Goal: Task Accomplishment & Management: Manage account settings

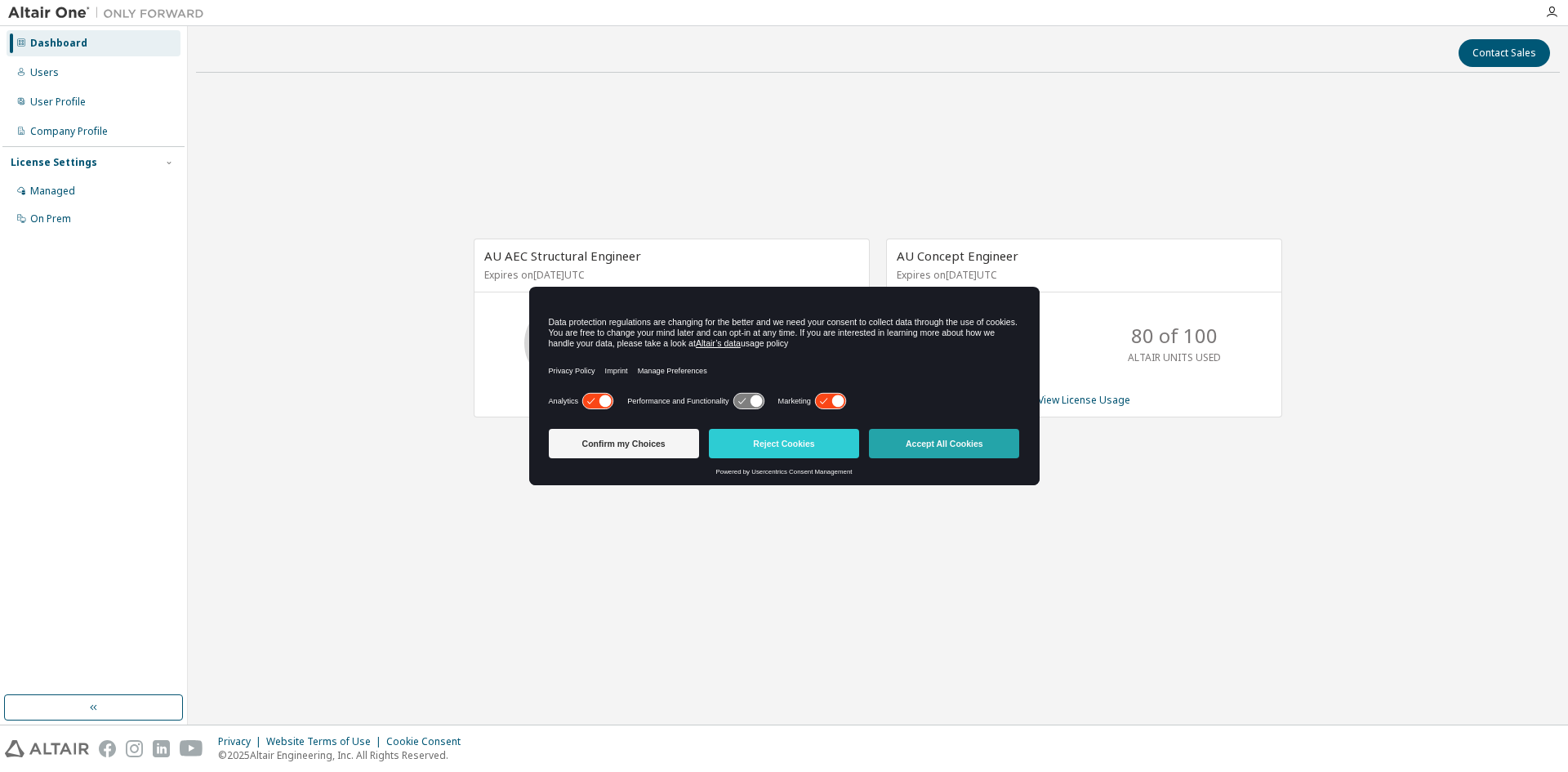
drag, startPoint x: 0, startPoint y: 0, endPoint x: 924, endPoint y: 437, distance: 1022.1
click at [924, 437] on body "Dashboard Users User Profile Company Profile License Settings Managed On Prem C…" at bounding box center [784, 386] width 1568 height 772
click at [922, 437] on button "Accept All Cookies" at bounding box center [944, 443] width 151 height 29
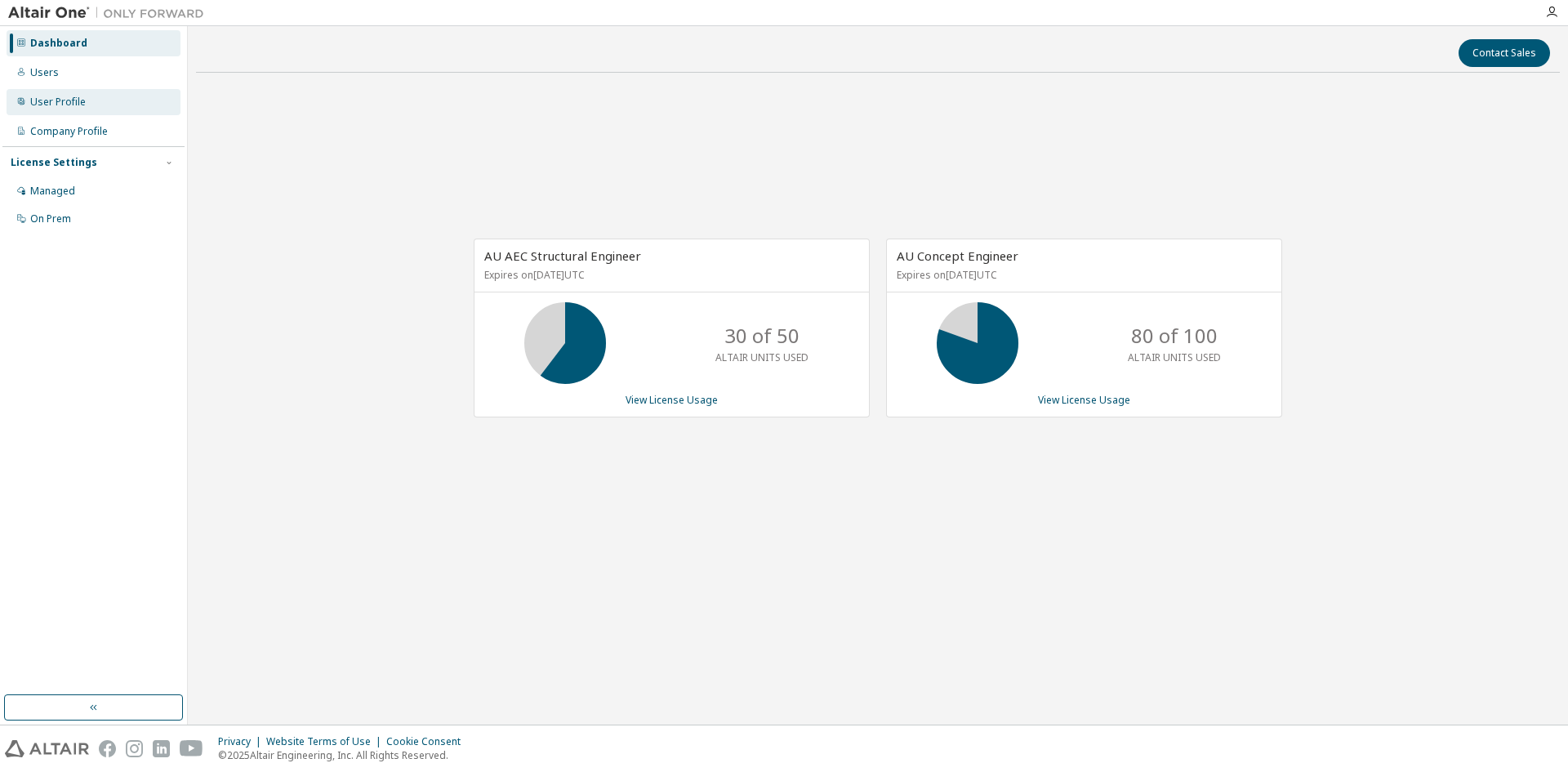
click at [76, 105] on div "User Profile" at bounding box center [58, 102] width 55 height 13
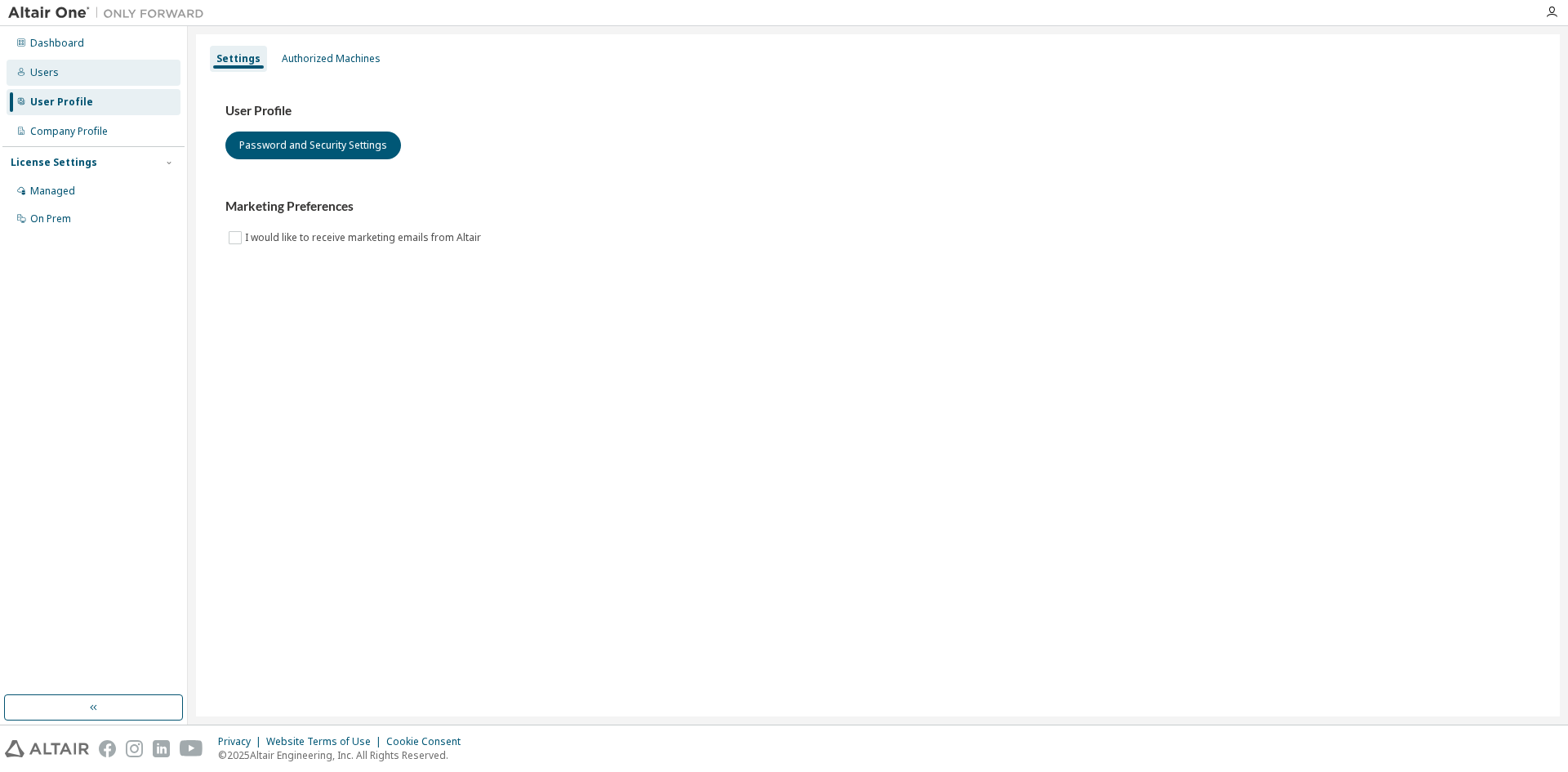
click at [64, 79] on div "Users" at bounding box center [93, 73] width 174 height 26
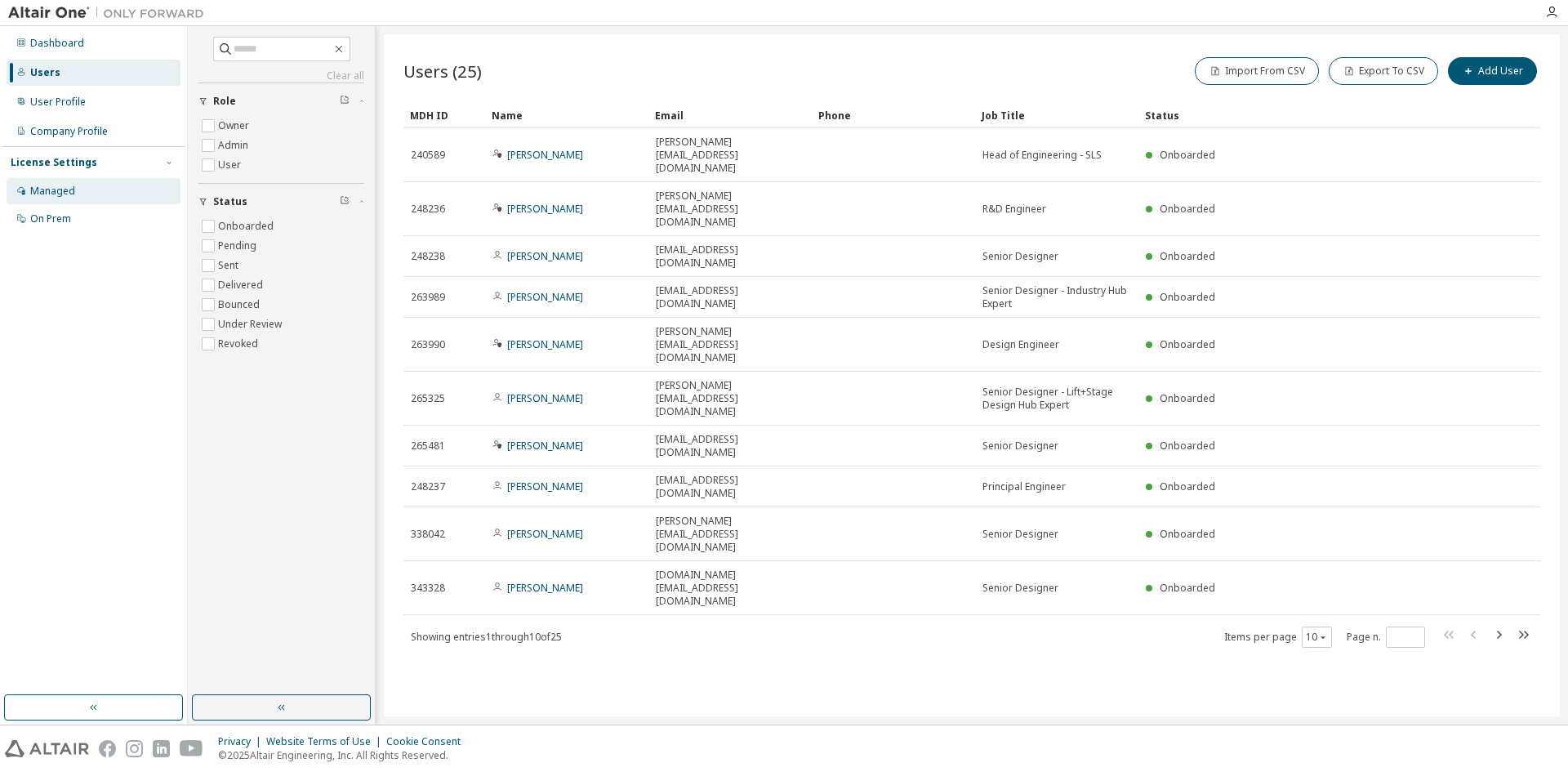
click at [78, 196] on div "Managed" at bounding box center [93, 191] width 174 height 26
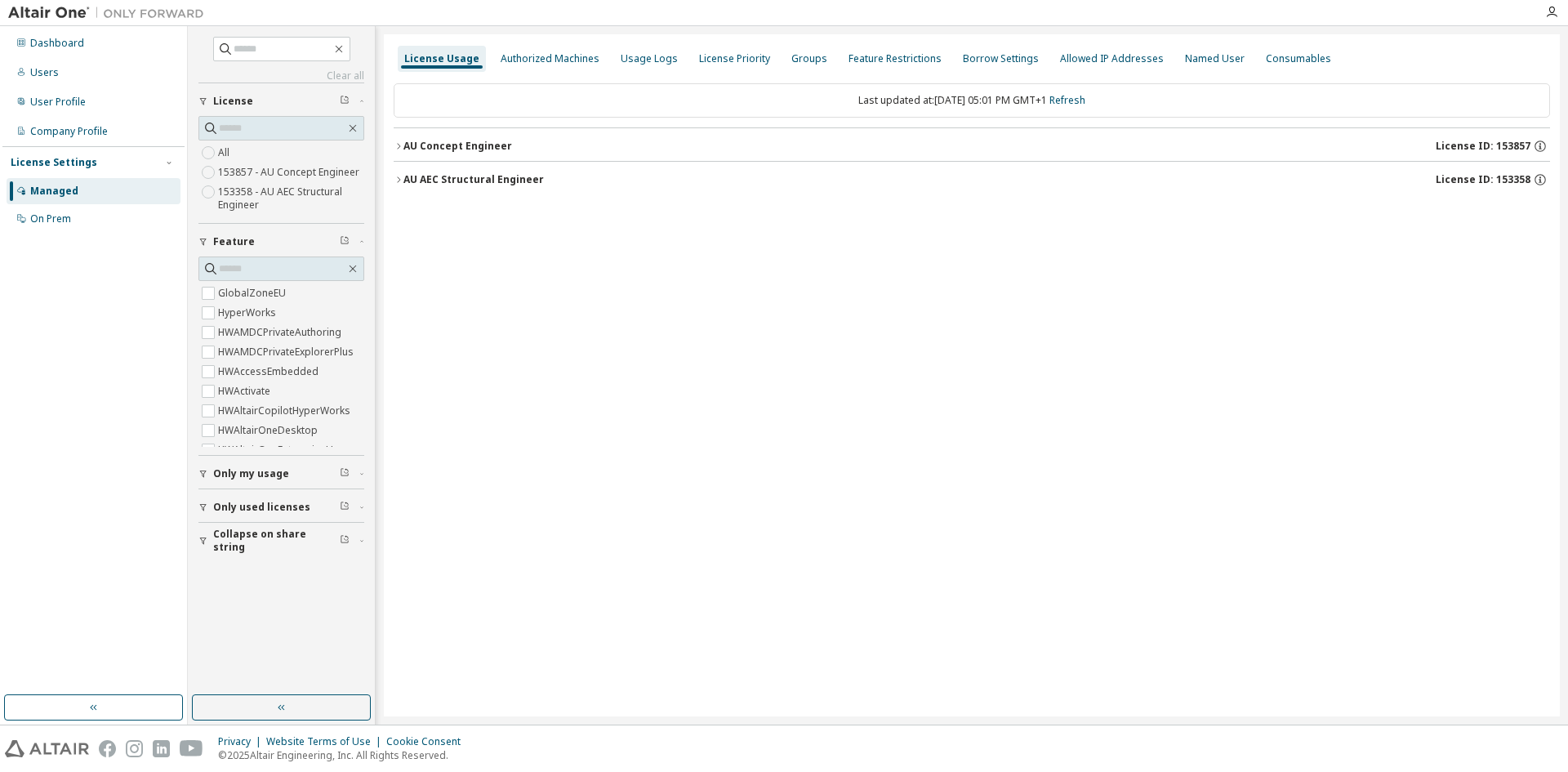
click at [396, 146] on icon "button" at bounding box center [398, 146] width 10 height 10
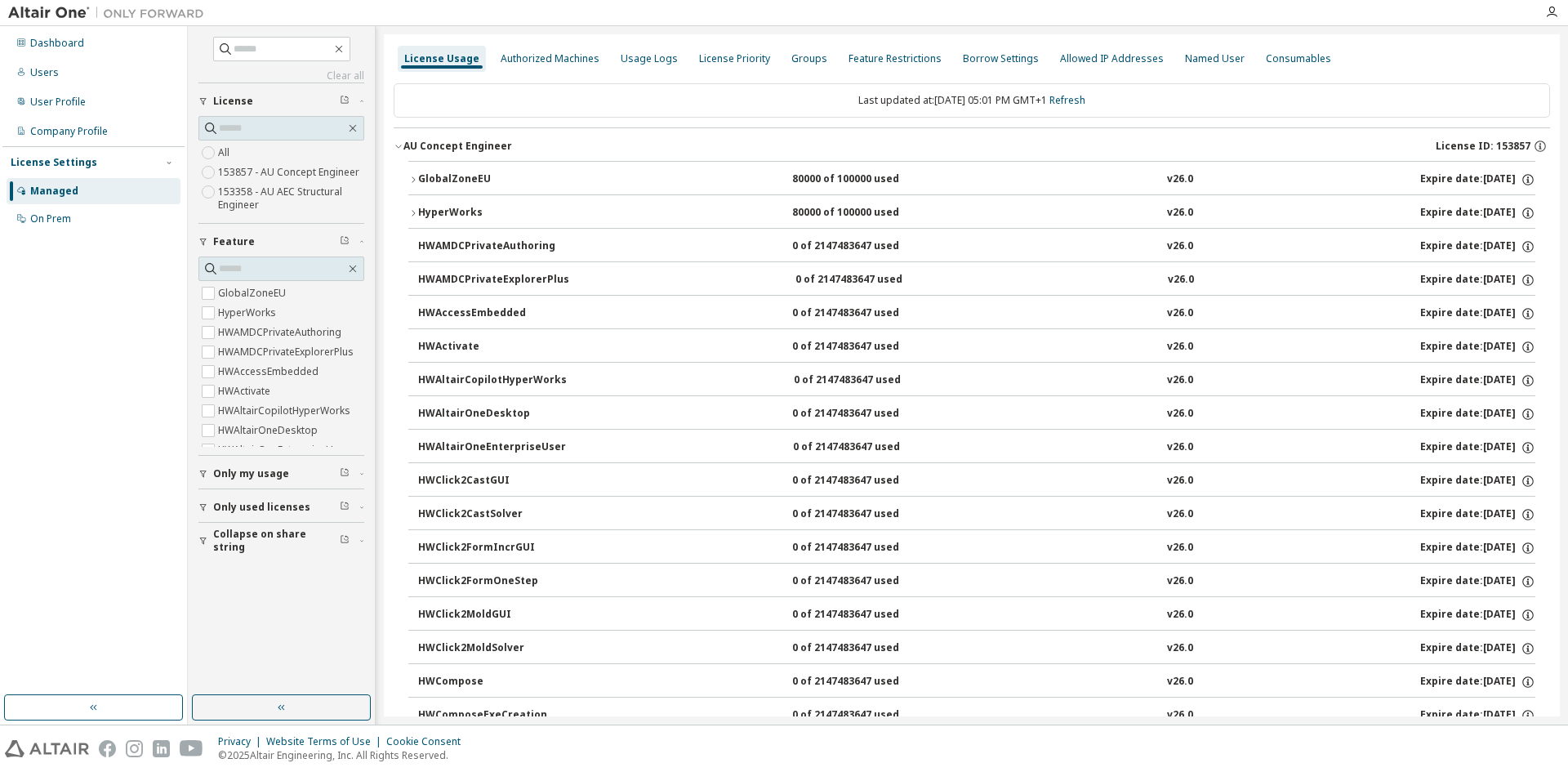
click at [412, 176] on icon "button" at bounding box center [413, 179] width 10 height 10
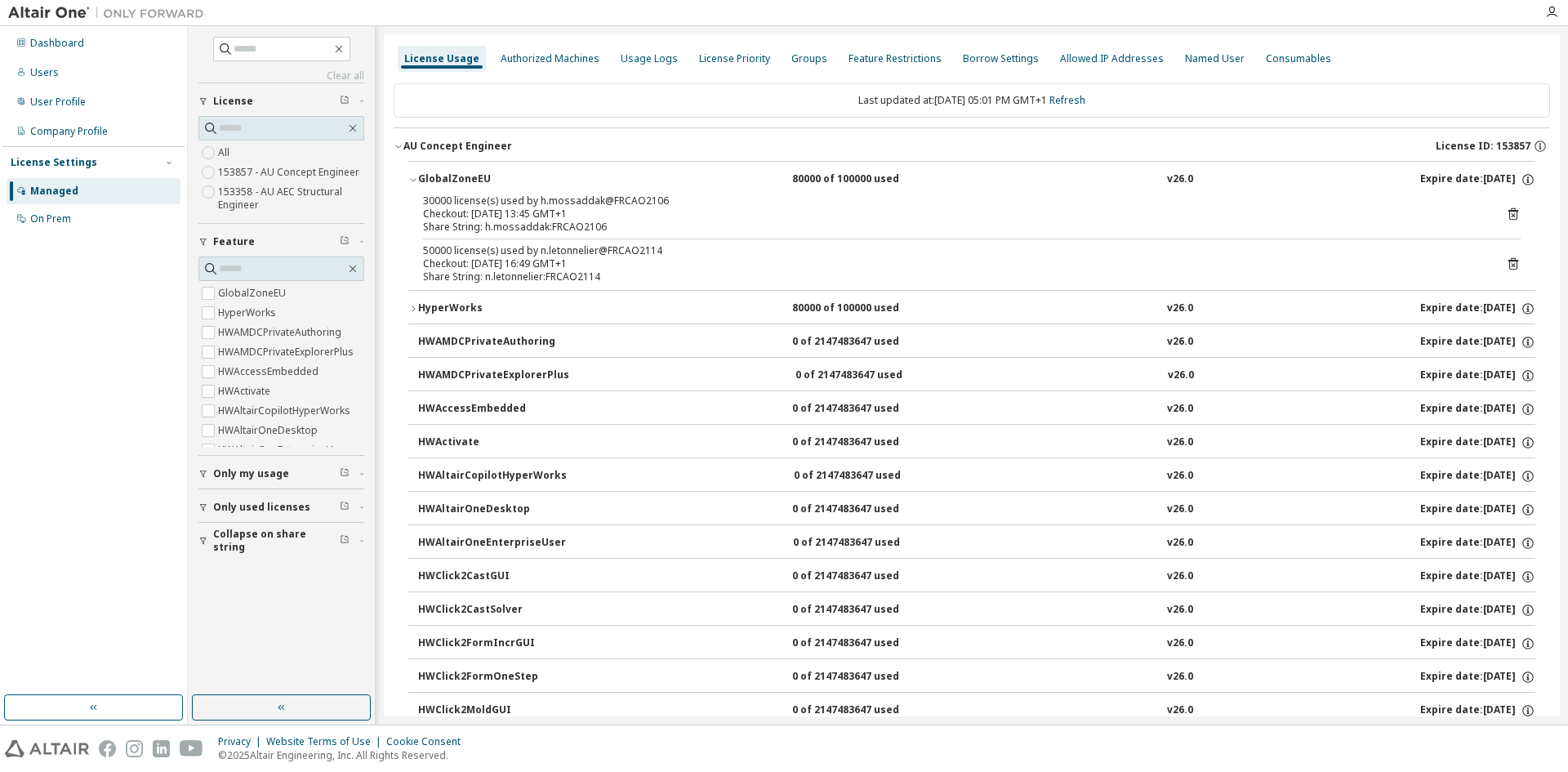
click at [412, 176] on icon "button" at bounding box center [413, 179] width 10 height 10
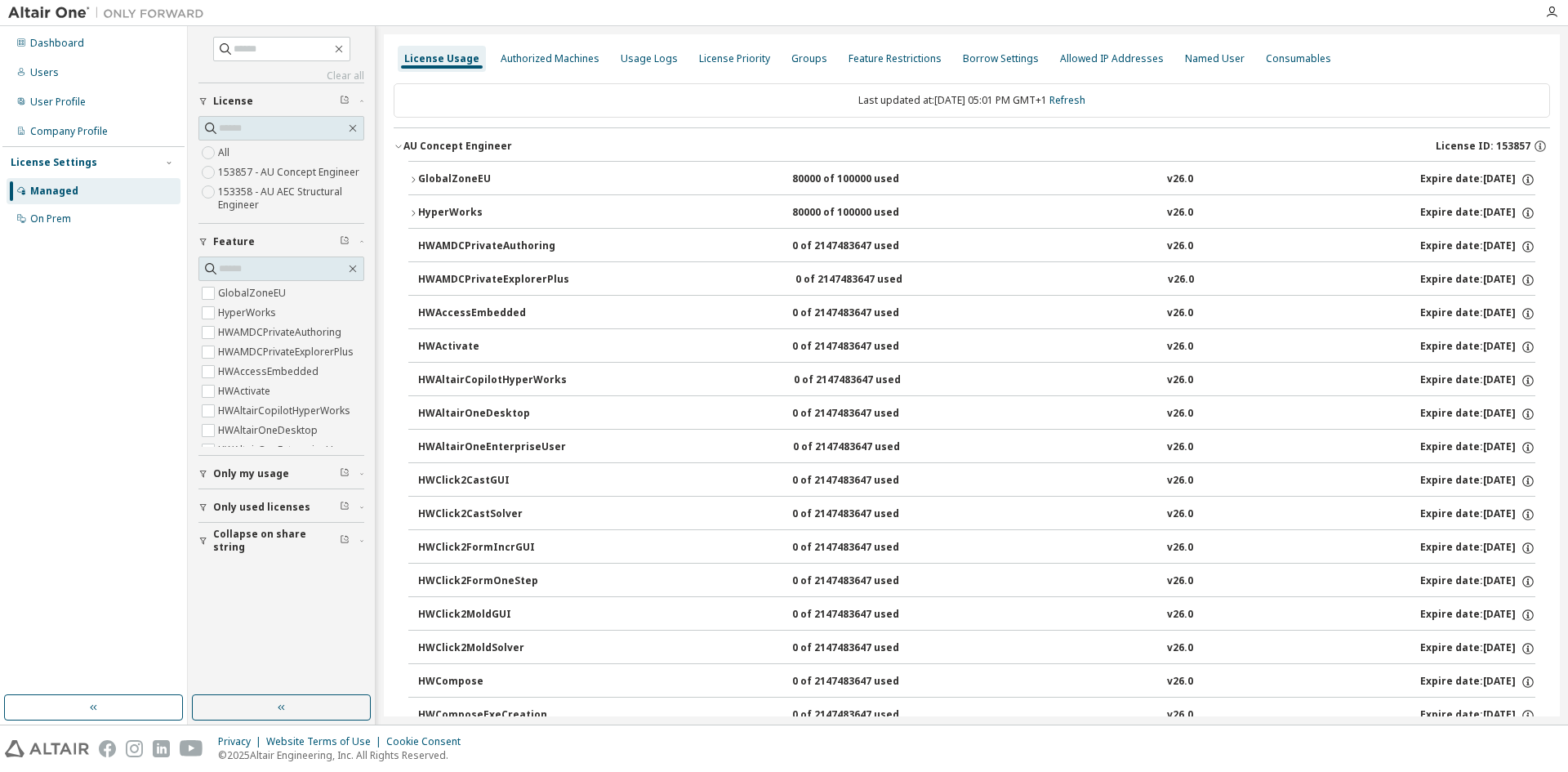
click at [395, 144] on icon "button" at bounding box center [398, 146] width 10 height 10
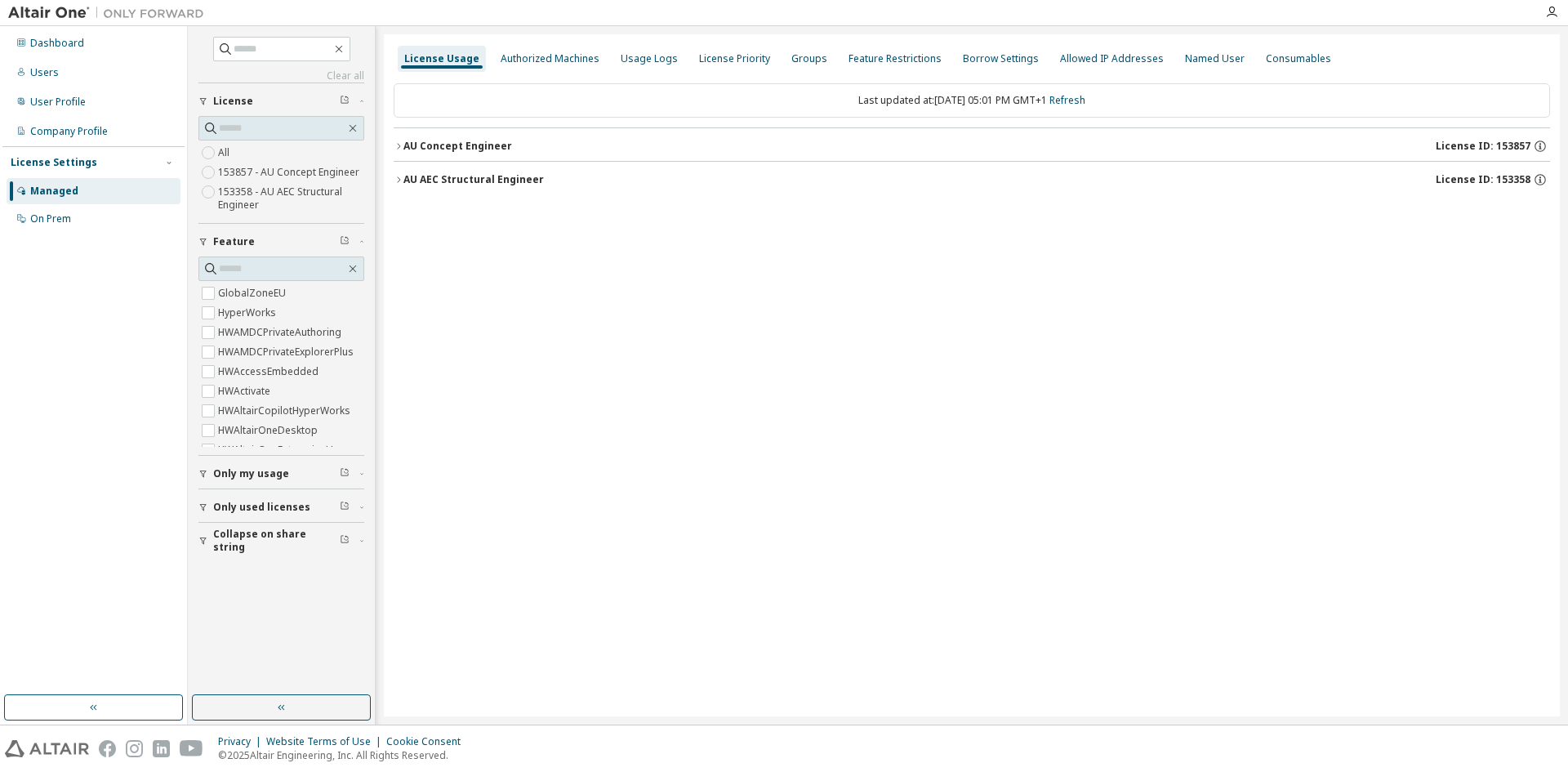
click at [403, 181] on icon "button" at bounding box center [398, 179] width 10 height 10
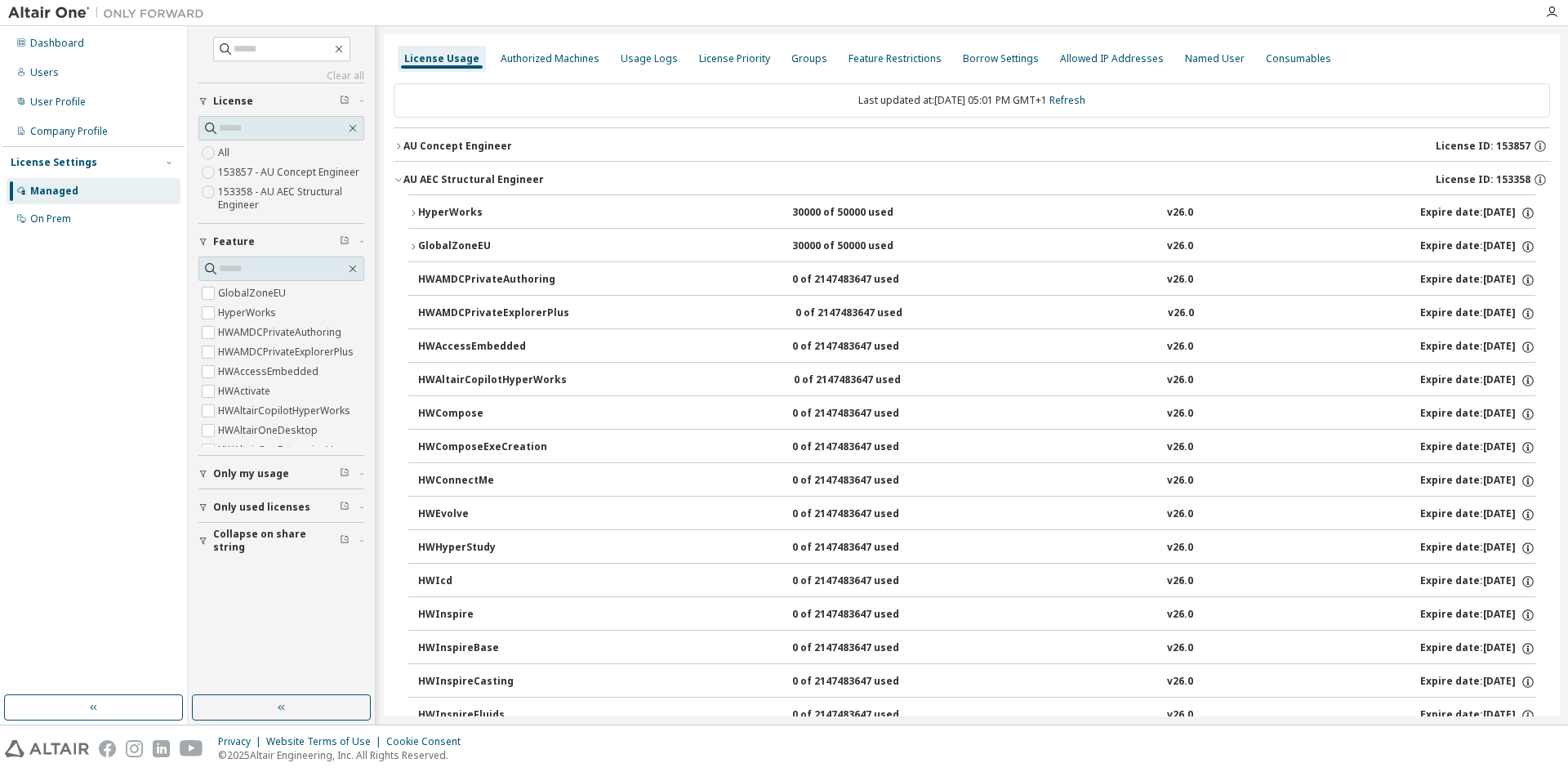
click at [411, 207] on button "HyperWorks 30000 of 50000 used v26.0 Expire date: [DATE]" at bounding box center [971, 213] width 1126 height 36
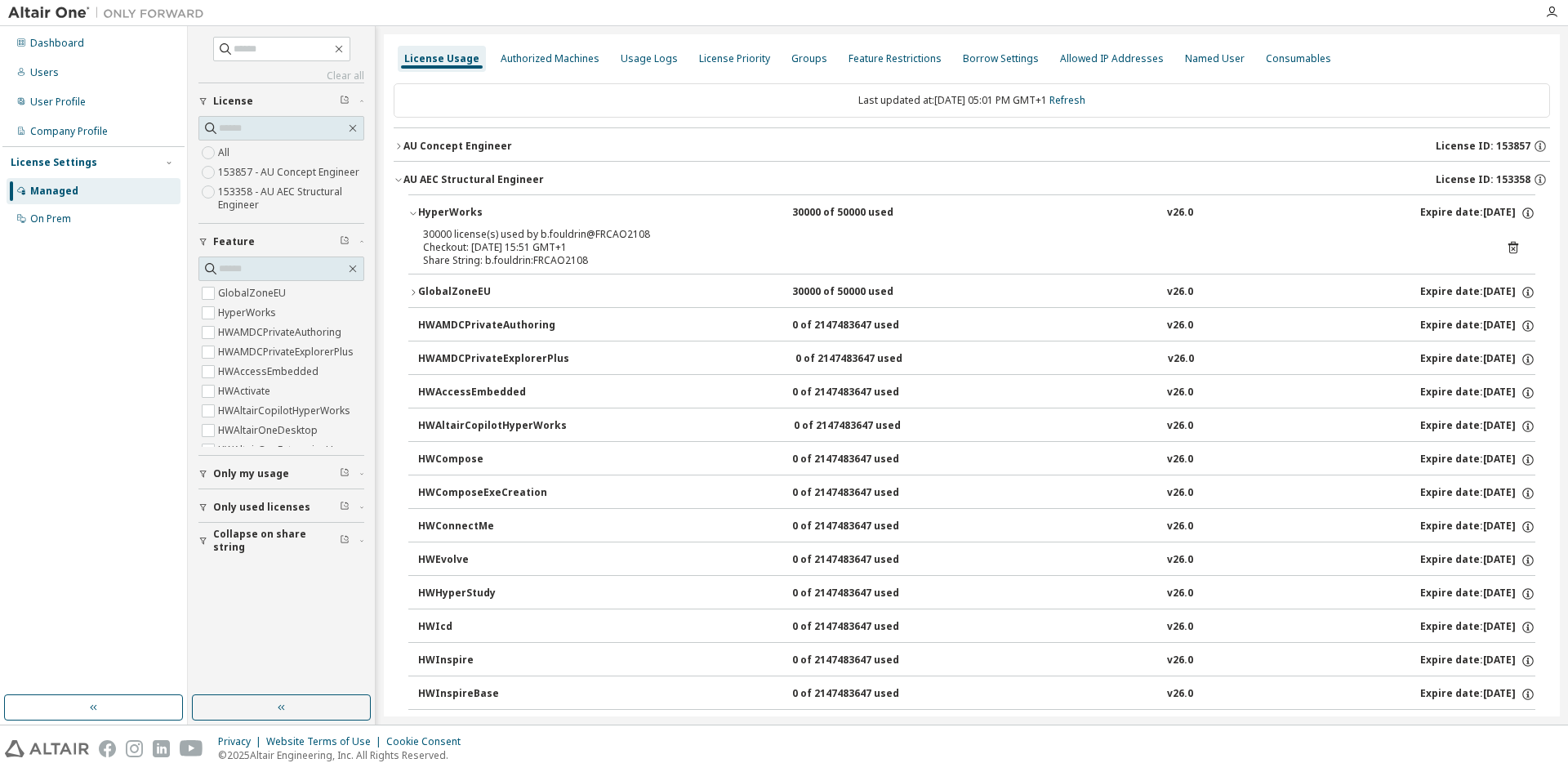
click at [410, 293] on icon "button" at bounding box center [413, 292] width 10 height 10
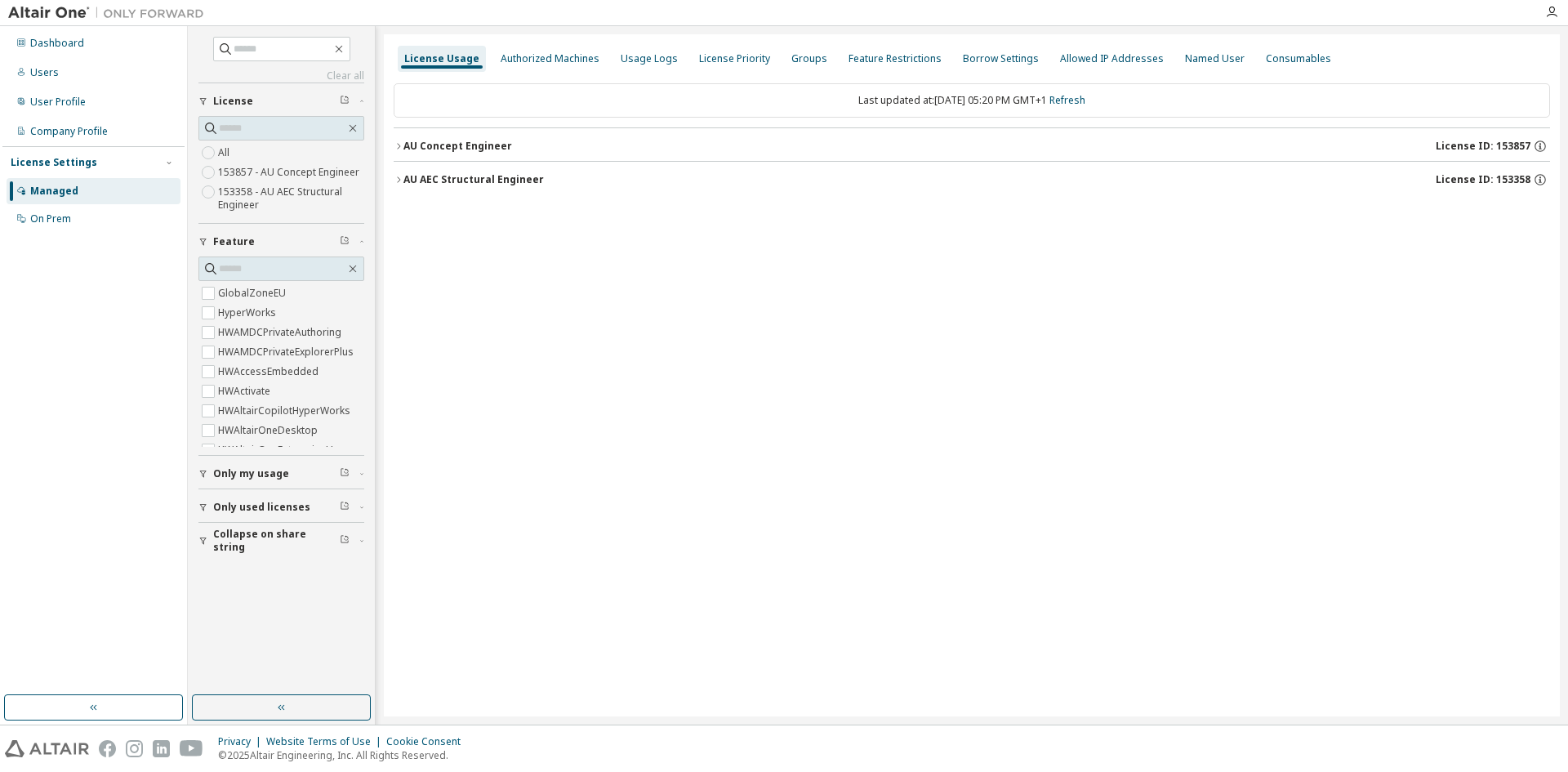
click at [392, 140] on div "License Usage Authorized Machines Usage Logs License Priority Groups Feature Re…" at bounding box center [971, 375] width 1176 height 682
click at [403, 147] on icon "button" at bounding box center [398, 146] width 10 height 10
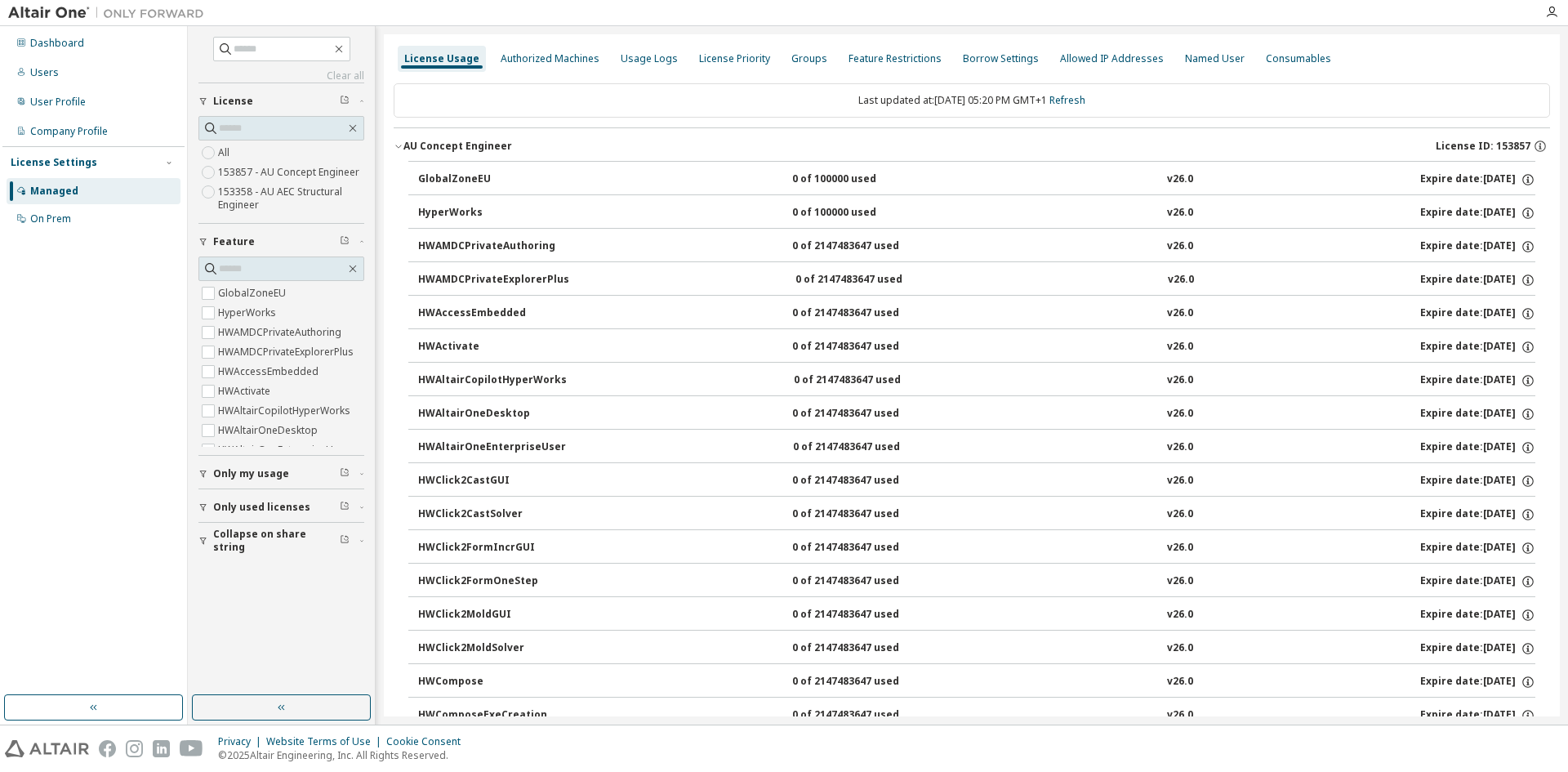
click at [403, 144] on div "AU Concept Engineer" at bounding box center [457, 146] width 108 height 13
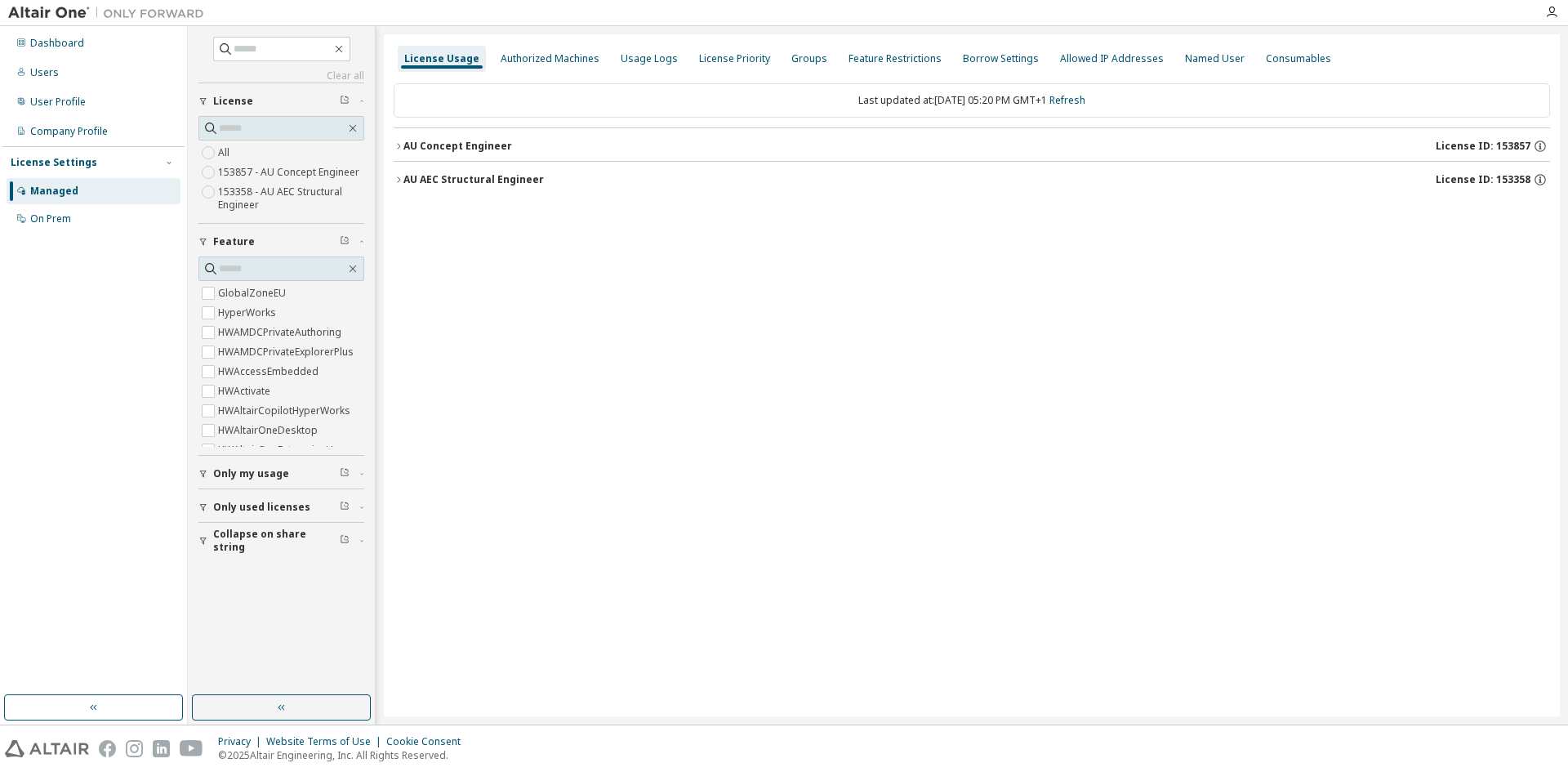
click at [408, 173] on div "AU AEC Structural Engineer" at bounding box center [473, 180] width 140 height 13
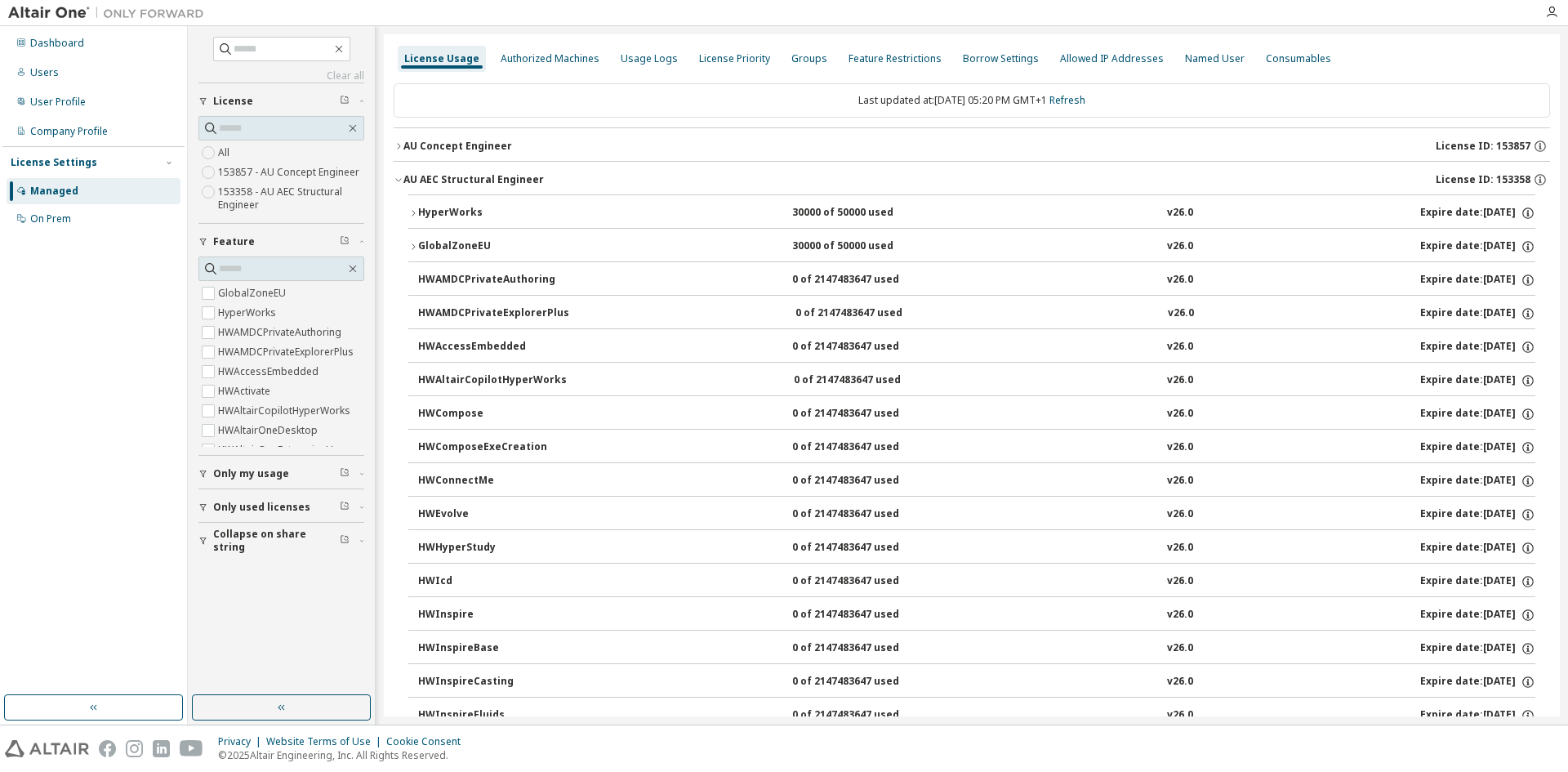
click at [425, 217] on div "HyperWorks" at bounding box center [491, 213] width 147 height 15
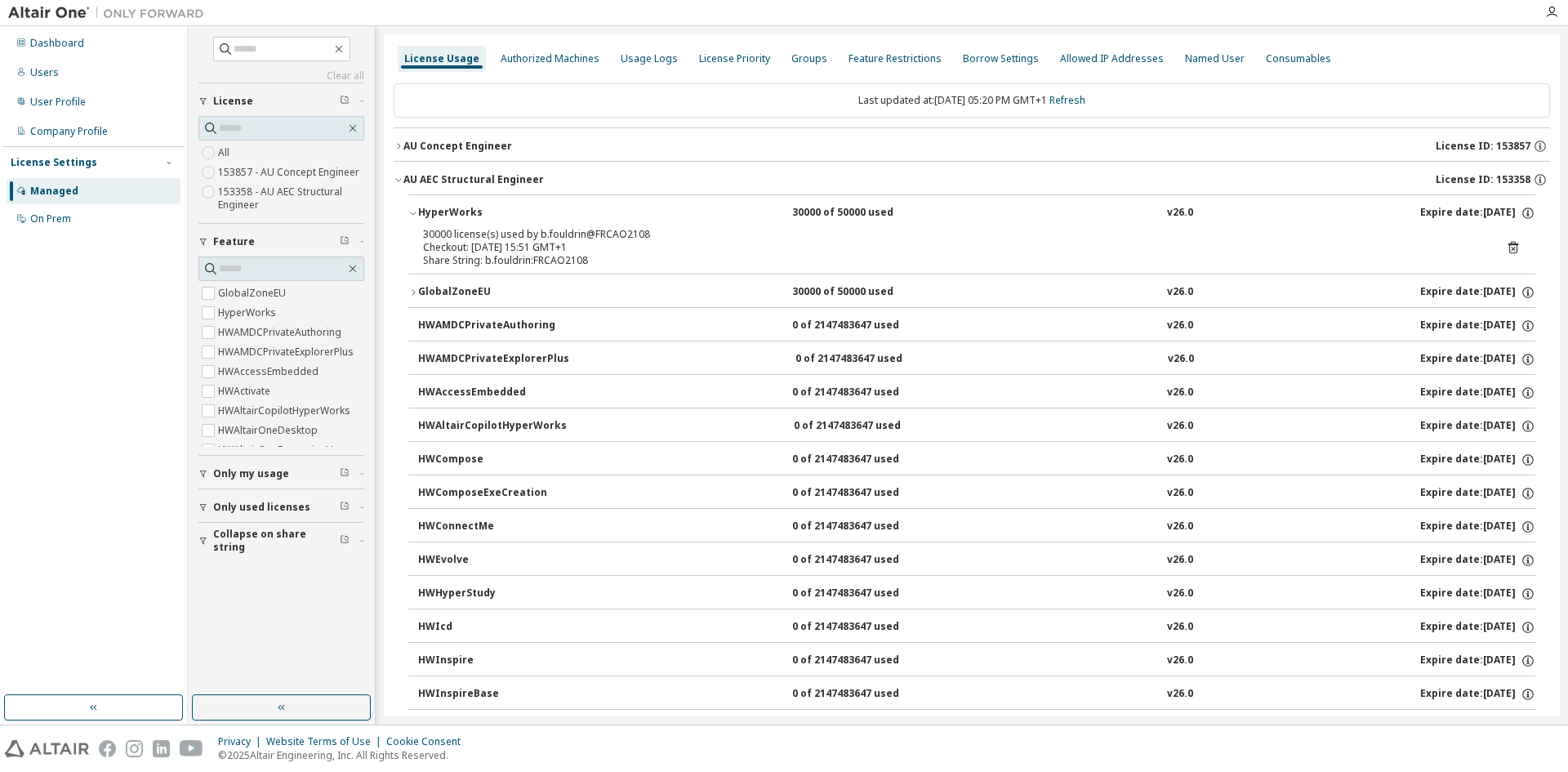
click at [441, 287] on div "GlobalZoneEU" at bounding box center [491, 292] width 147 height 15
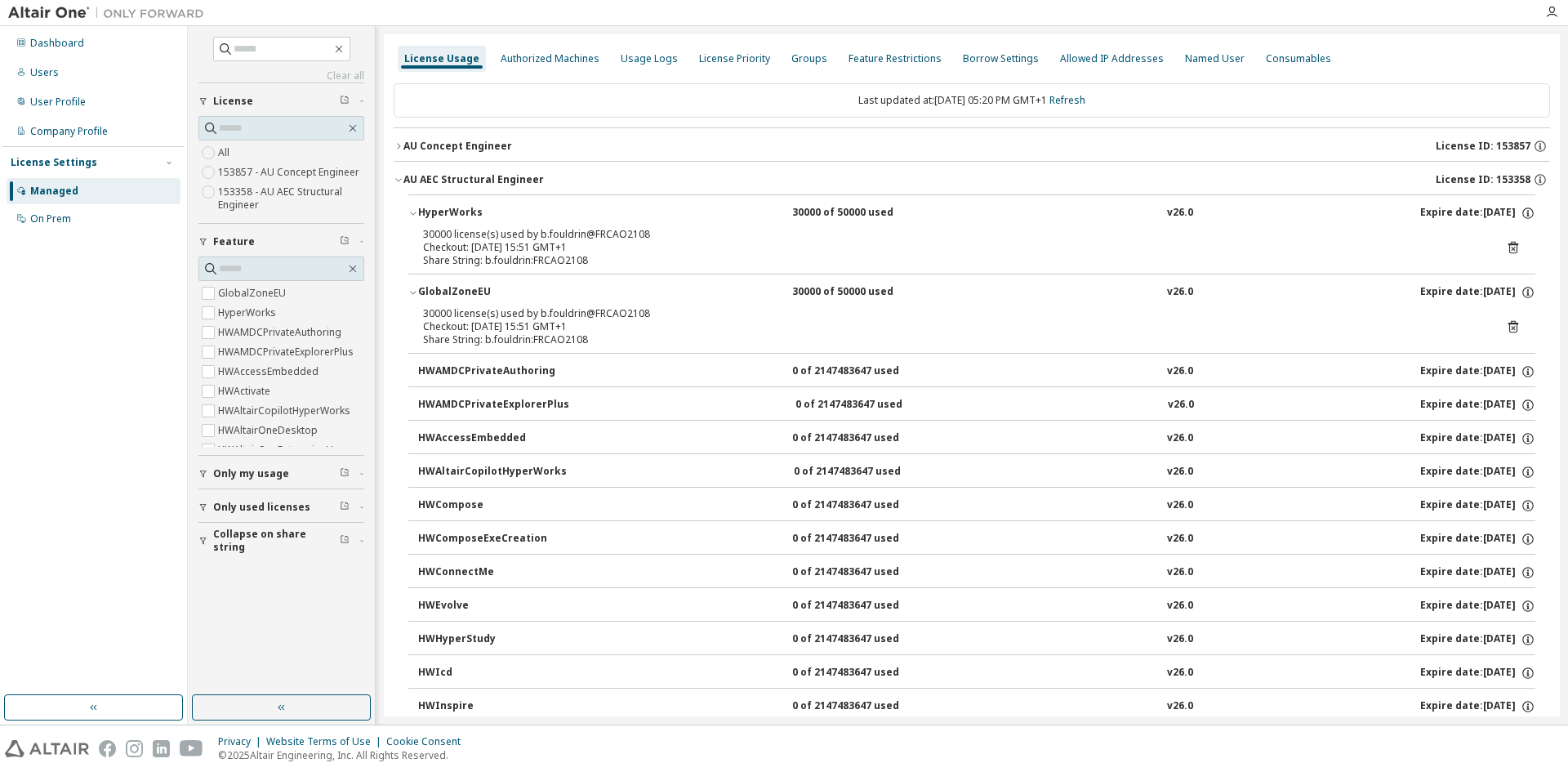
click at [441, 286] on div "GlobalZoneEU" at bounding box center [491, 292] width 147 height 15
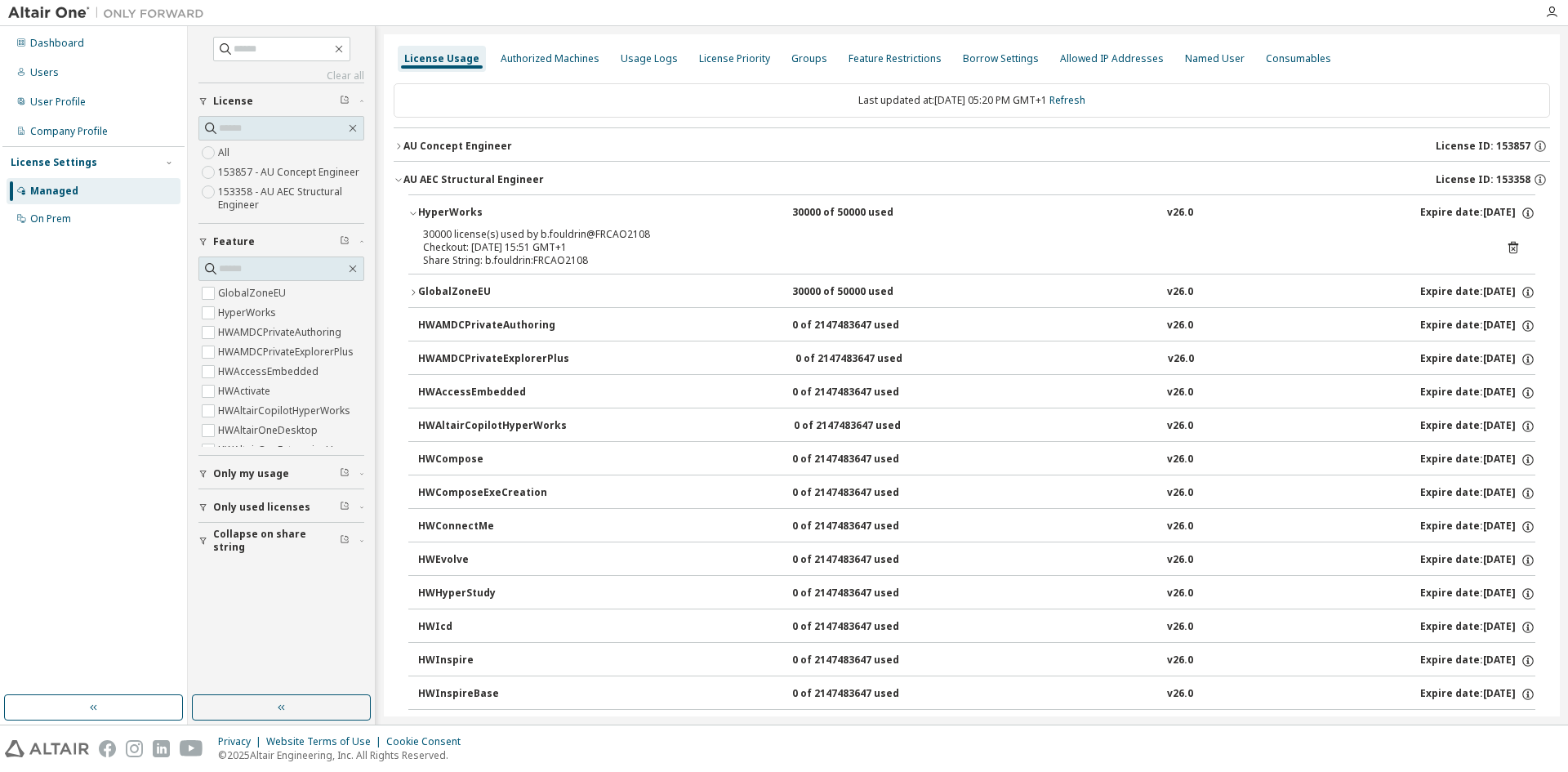
click at [424, 149] on div "AU Concept Engineer" at bounding box center [457, 146] width 108 height 13
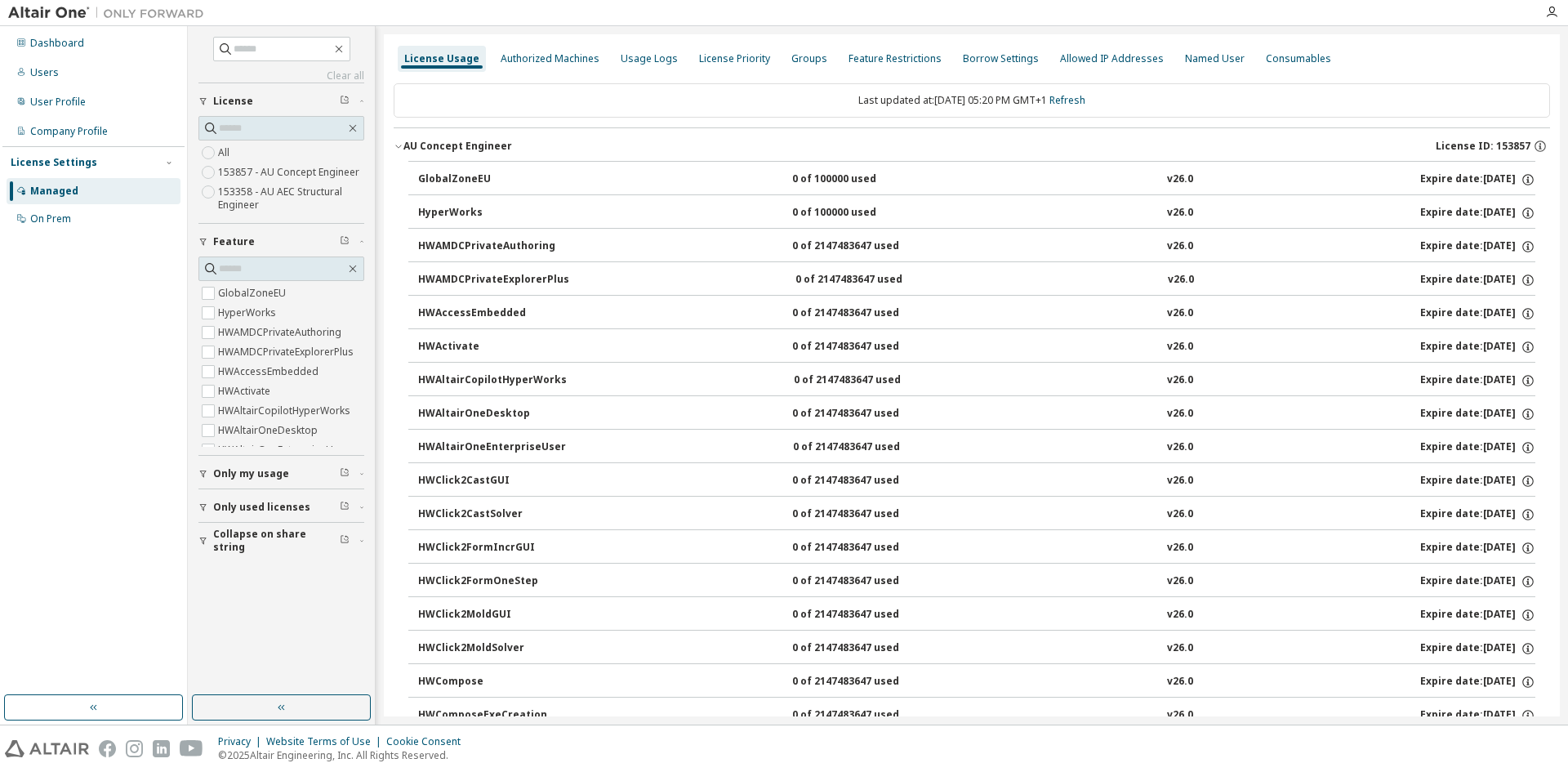
click at [439, 181] on div "GlobalZoneEU" at bounding box center [491, 180] width 147 height 15
click at [432, 134] on button "AU Concept Engineer License ID: 153857" at bounding box center [971, 146] width 1156 height 36
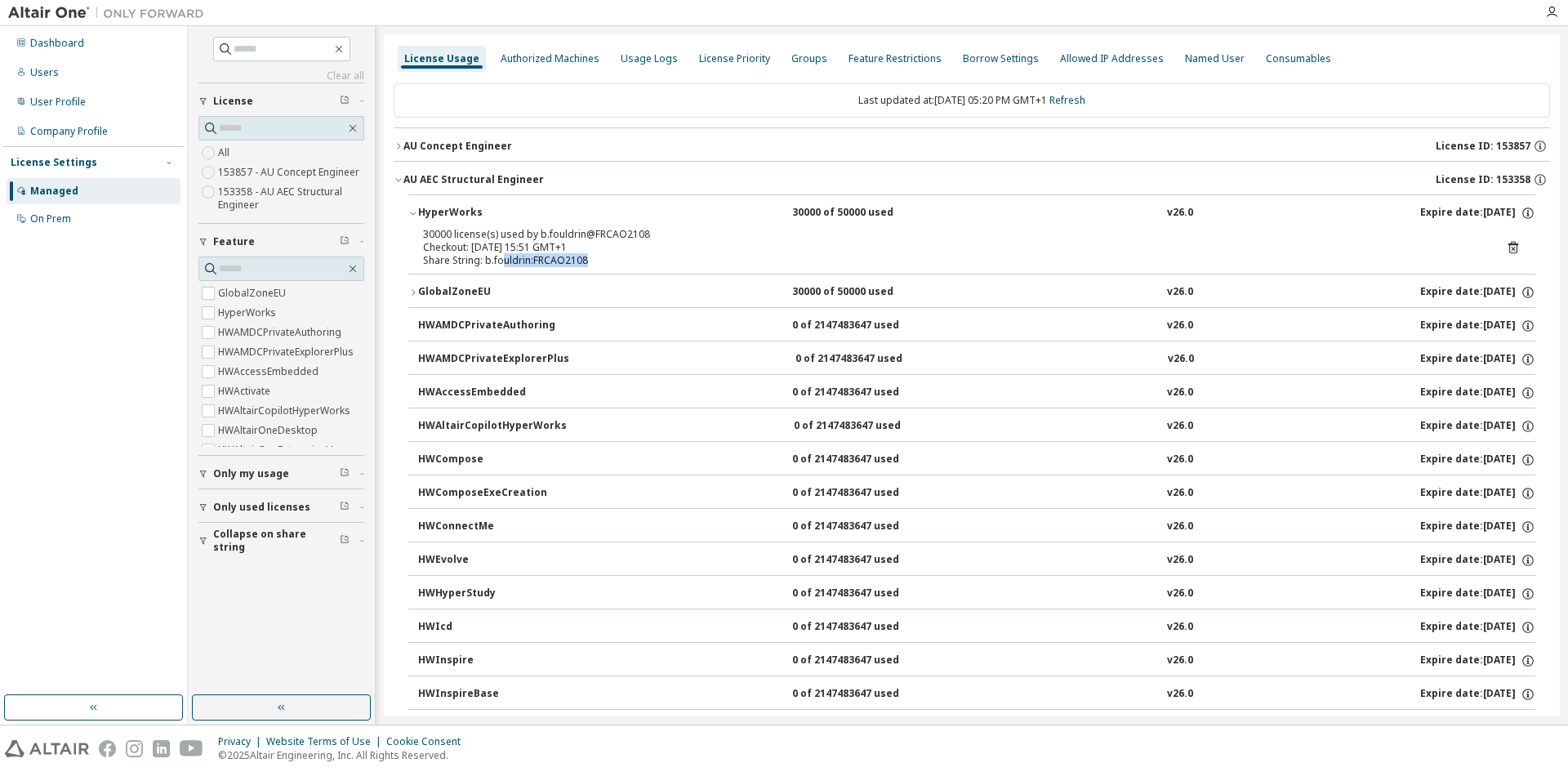
drag, startPoint x: 545, startPoint y: 251, endPoint x: 595, endPoint y: 258, distance: 50.5
click at [595, 258] on div "Share String: b.fouldrin:FRCAO2108" at bounding box center [952, 261] width 1058 height 13
click at [696, 224] on button "HyperWorks 30000 of 50000 used v26.0 Expire date: [DATE]" at bounding box center [971, 213] width 1126 height 36
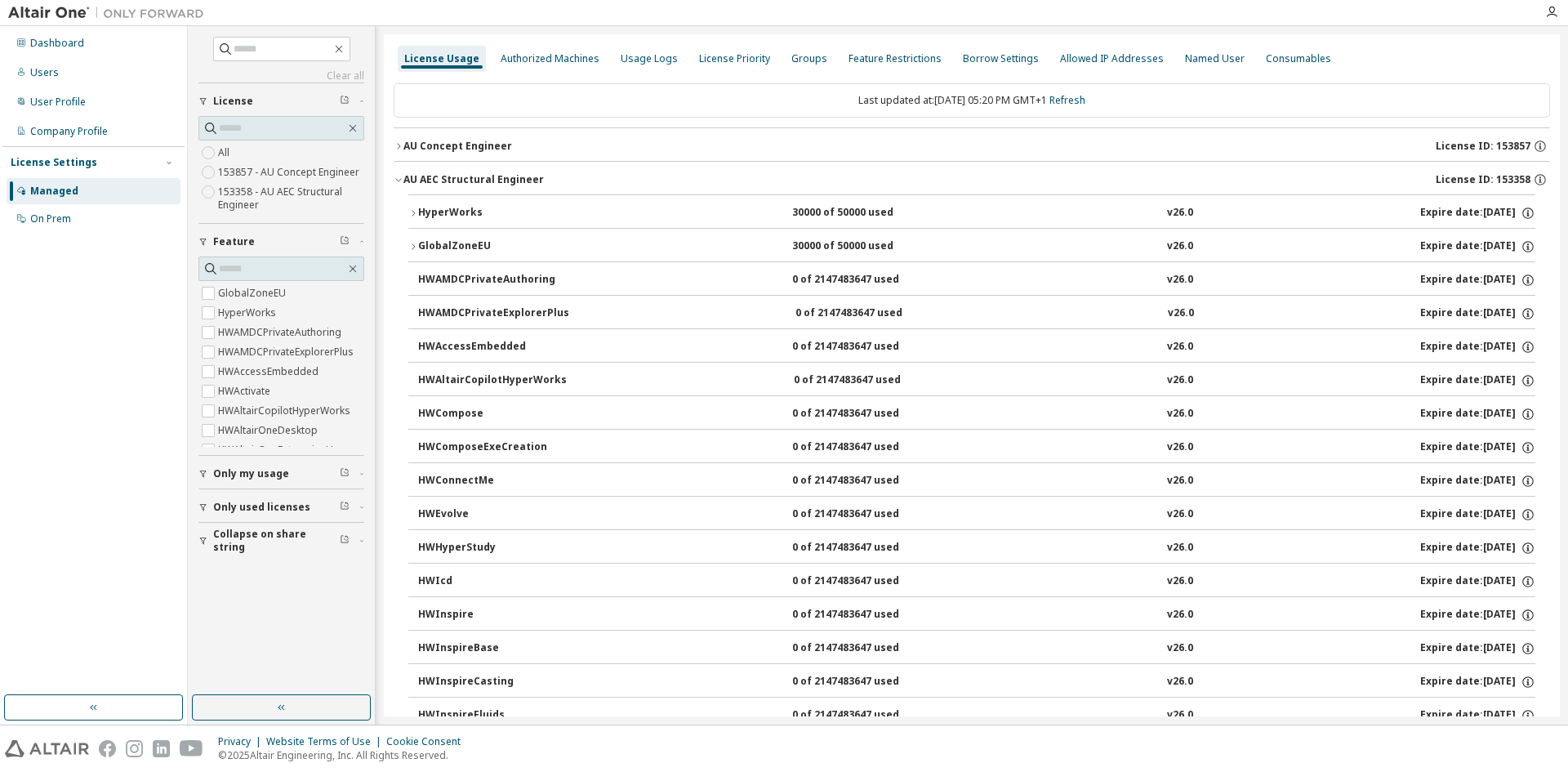
click at [542, 215] on div "HyperWorks" at bounding box center [491, 213] width 147 height 15
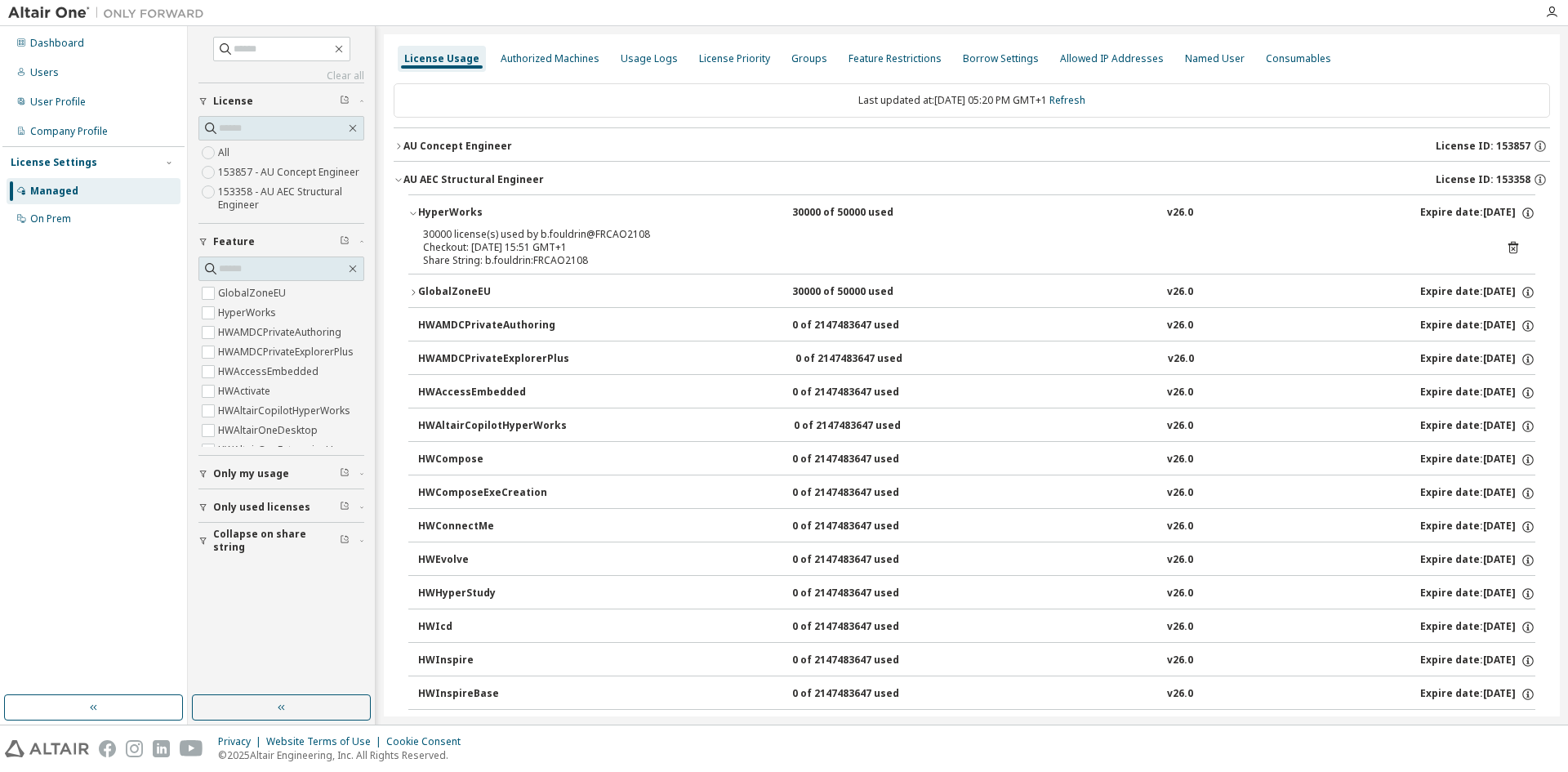
click at [505, 293] on div "GlobalZoneEU" at bounding box center [491, 292] width 147 height 15
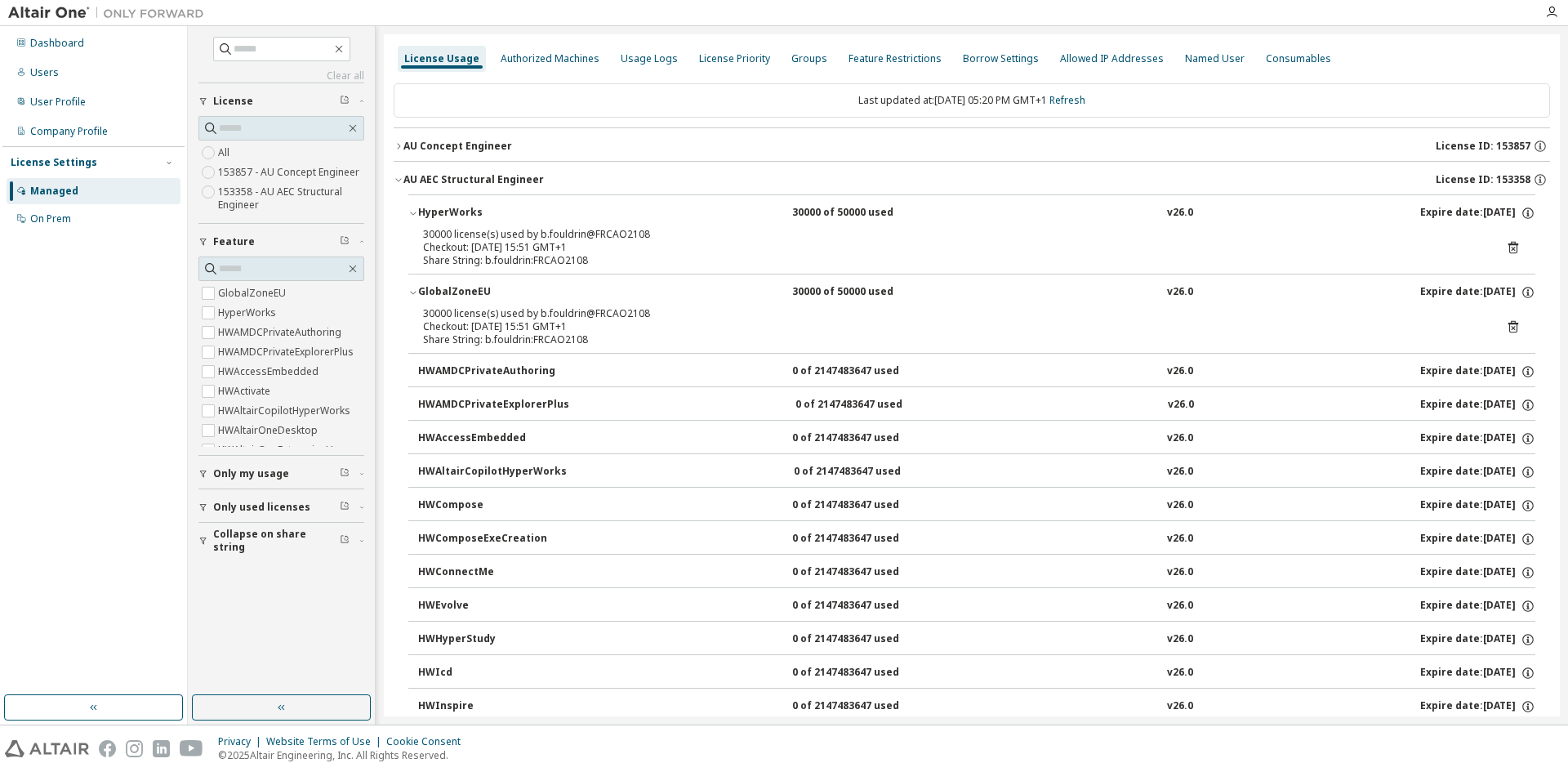
drag, startPoint x: 535, startPoint y: 243, endPoint x: 576, endPoint y: 243, distance: 41.0
click at [576, 243] on div "Checkout: [DATE] 15:51 GMT+1" at bounding box center [952, 247] width 1058 height 13
drag, startPoint x: 520, startPoint y: 257, endPoint x: 622, endPoint y: 256, distance: 102.0
click at [622, 256] on div "Share String: b.fouldrin:FRCAO2108" at bounding box center [952, 261] width 1058 height 13
drag, startPoint x: 632, startPoint y: 303, endPoint x: 599, endPoint y: 326, distance: 40.2
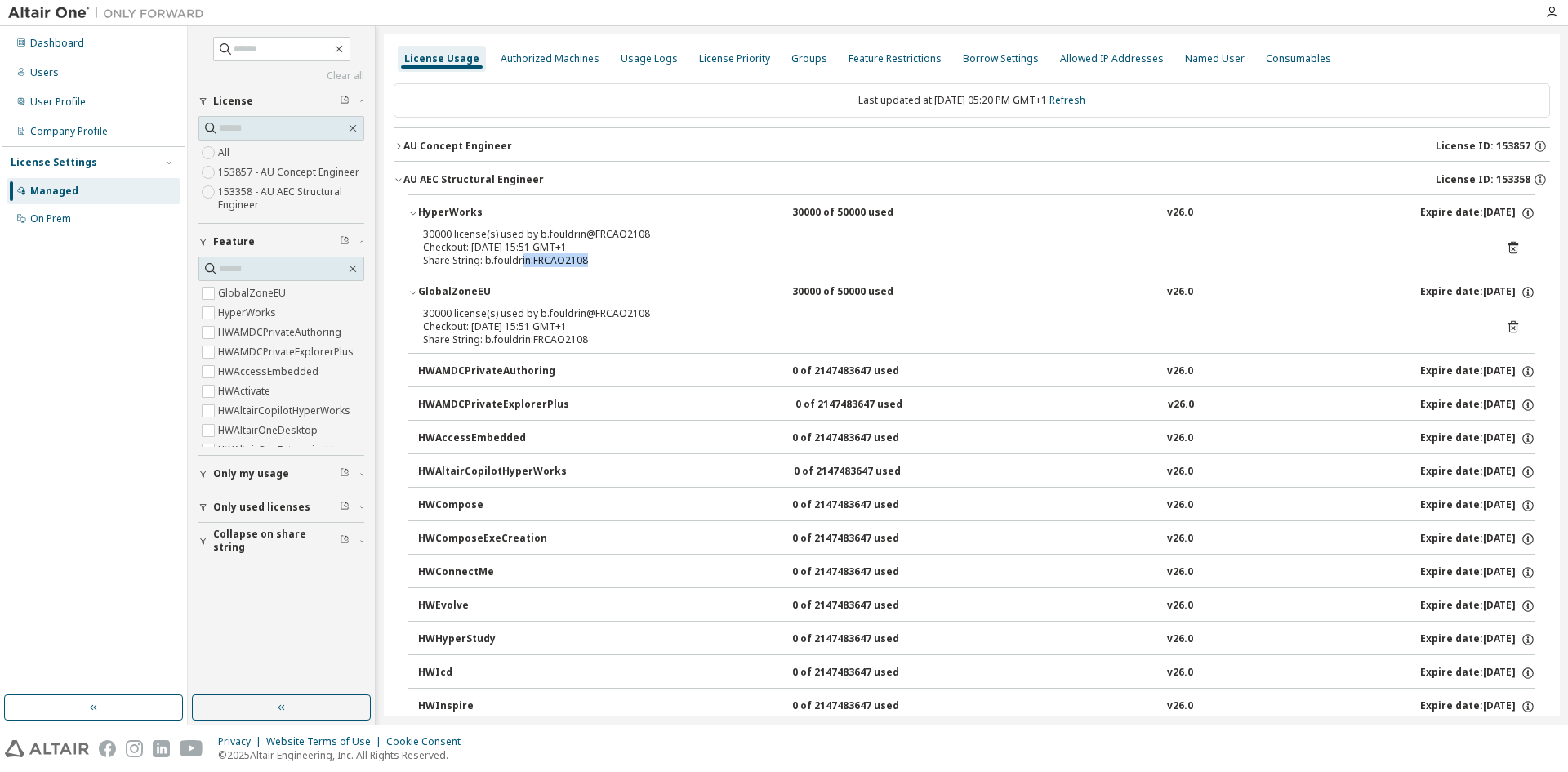
click at [633, 304] on button "GlobalZoneEU 30000 of 50000 used v26.0 Expire date: [DATE]" at bounding box center [971, 292] width 1126 height 36
